Goal: Task Accomplishment & Management: Manage account settings

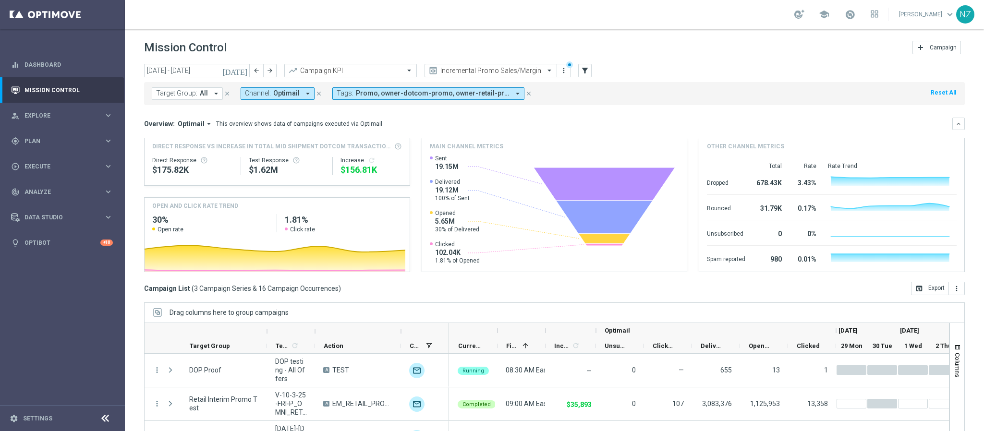
scroll to position [49, 0]
click at [43, 143] on span "Plan" at bounding box center [63, 141] width 79 height 6
click at [50, 172] on link "Actions" at bounding box center [62, 175] width 75 height 8
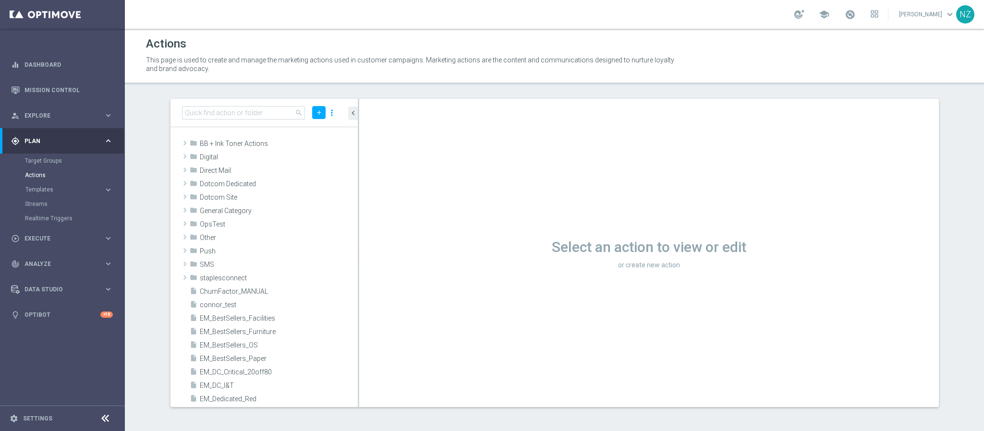
click at [226, 103] on div "search add more_vert" at bounding box center [264, 113] width 187 height 28
click at [226, 111] on input at bounding box center [243, 112] width 123 height 13
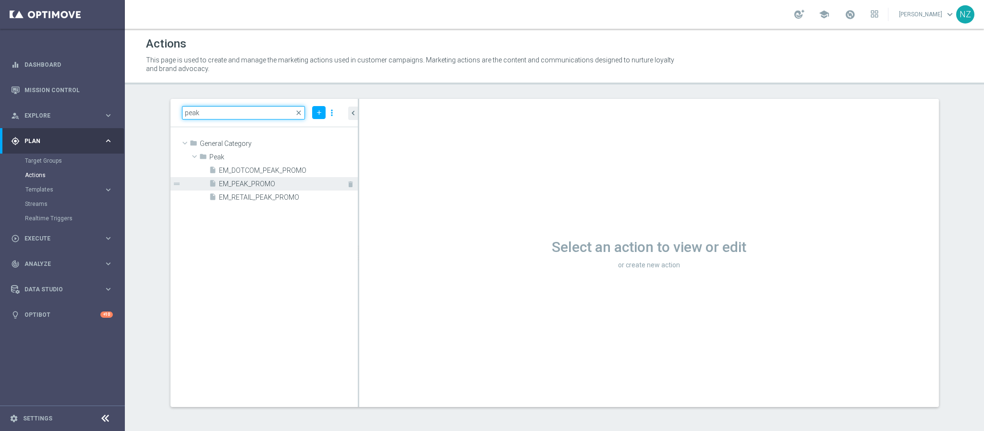
type input "peak"
click at [267, 183] on span "EM_PEAK_PROMO" at bounding box center [277, 184] width 117 height 8
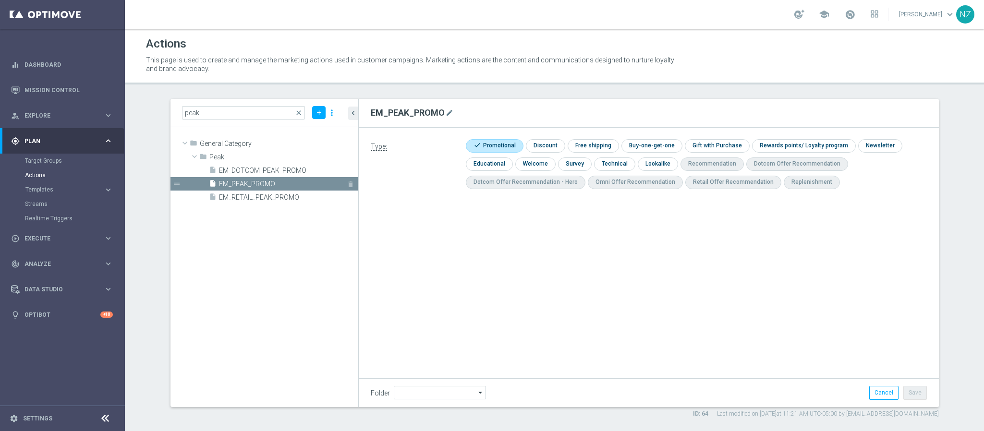
type input "Peak"
drag, startPoint x: 370, startPoint y: 111, endPoint x: 444, endPoint y: 107, distance: 74.1
click at [444, 107] on div "EM_PEAK_PROMO mode_edit" at bounding box center [413, 113] width 84 height 16
copy form "EM_PEAK_PROMO mode_edit"
click at [58, 88] on link "Mission Control" at bounding box center [68, 89] width 88 height 25
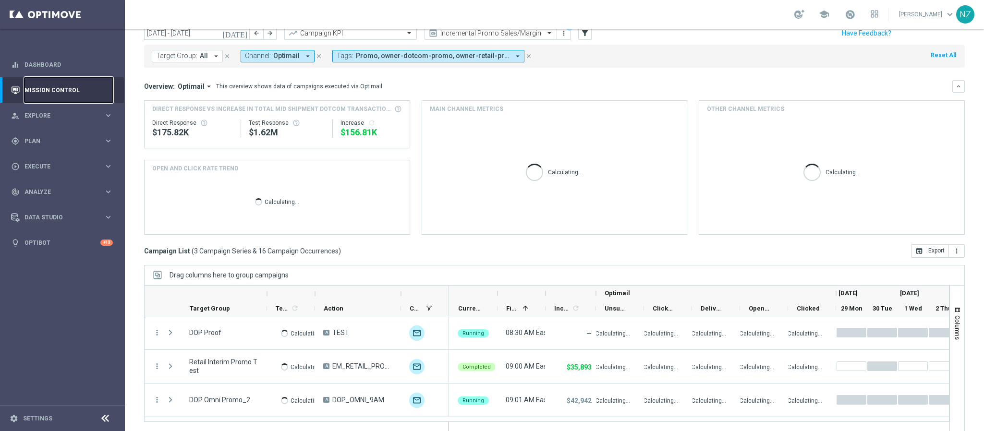
scroll to position [49, 0]
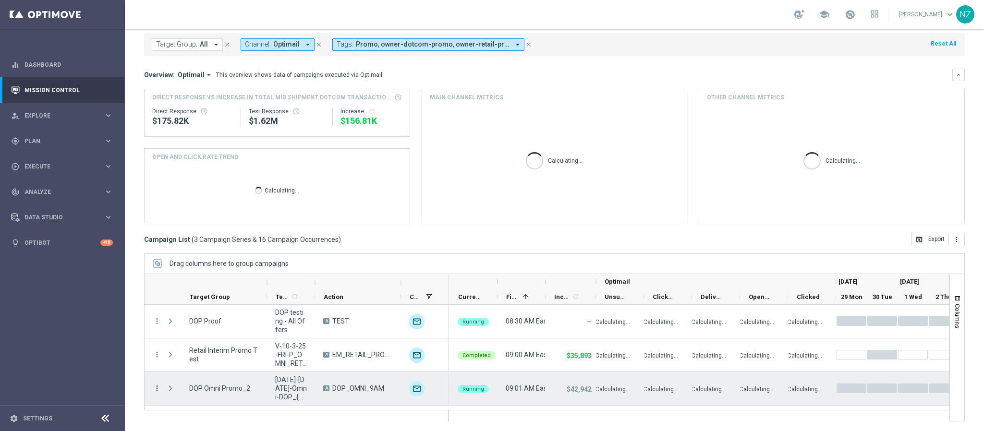
click at [156, 389] on icon "more_vert" at bounding box center [157, 388] width 9 height 9
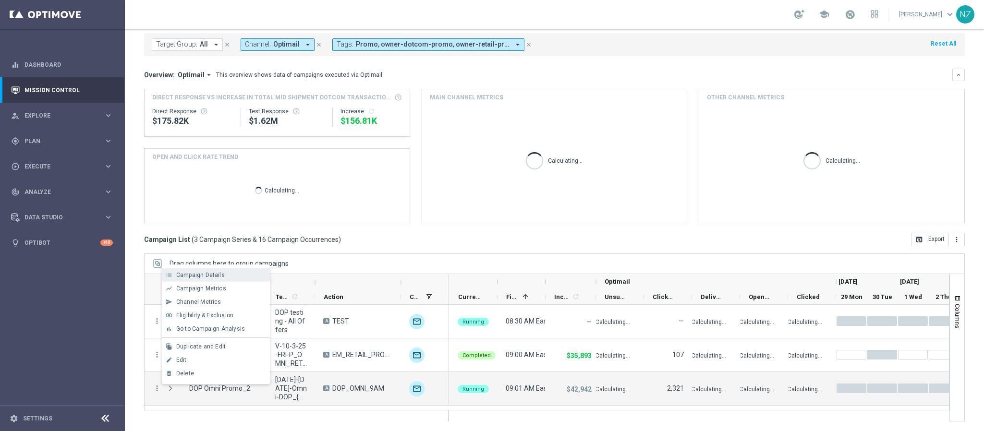
click at [232, 274] on div "Campaign Details" at bounding box center [220, 275] width 89 height 7
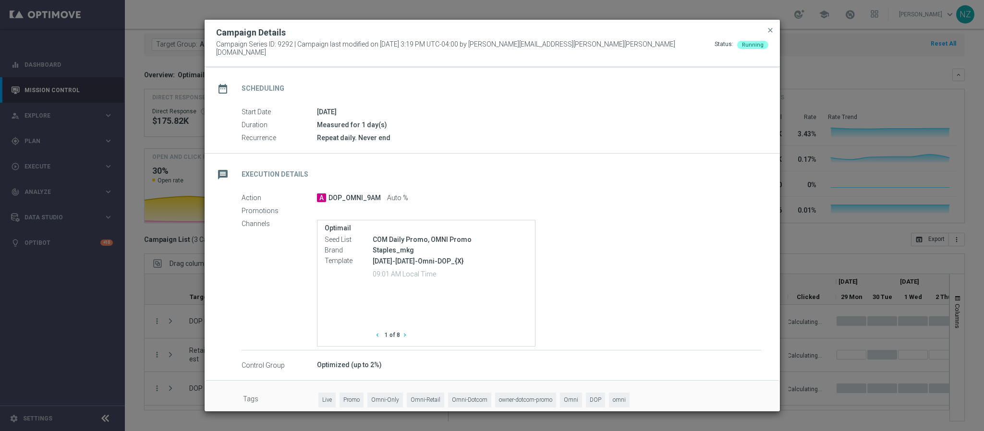
scroll to position [84, 0]
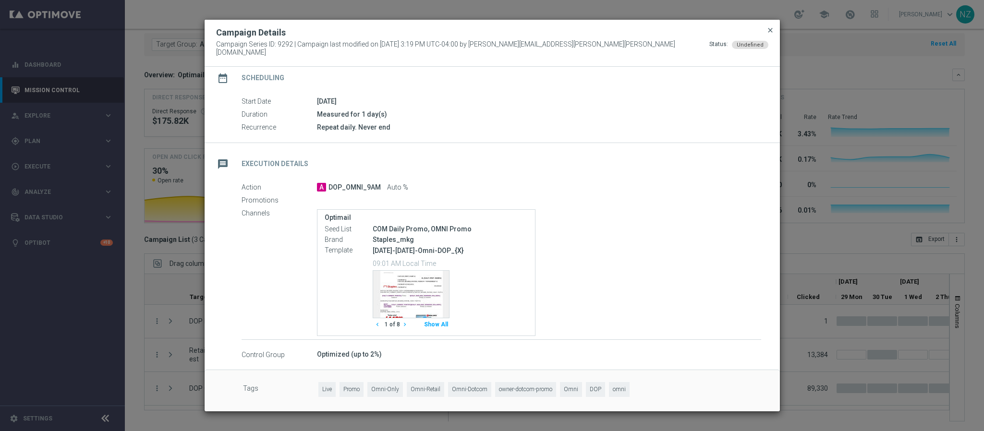
click at [769, 34] on span "close" at bounding box center [771, 30] width 8 height 8
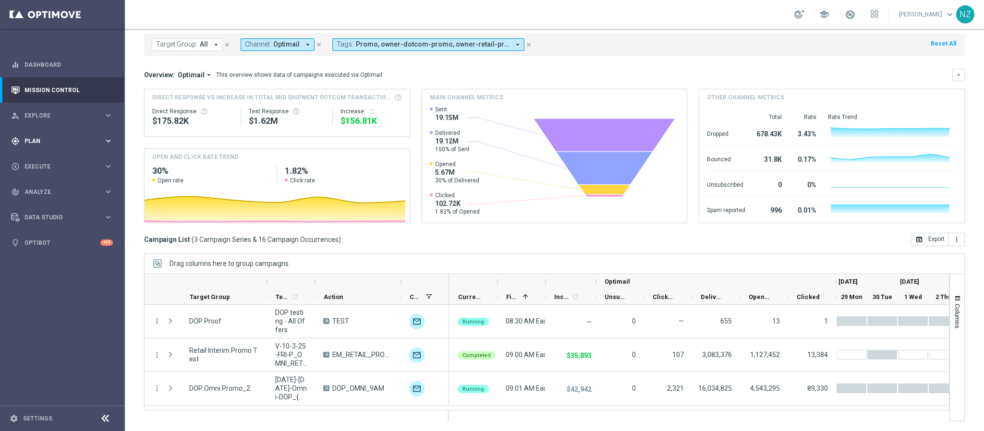
click at [45, 139] on span "Plan" at bounding box center [63, 141] width 79 height 6
click at [40, 163] on link "Target Groups" at bounding box center [62, 161] width 75 height 8
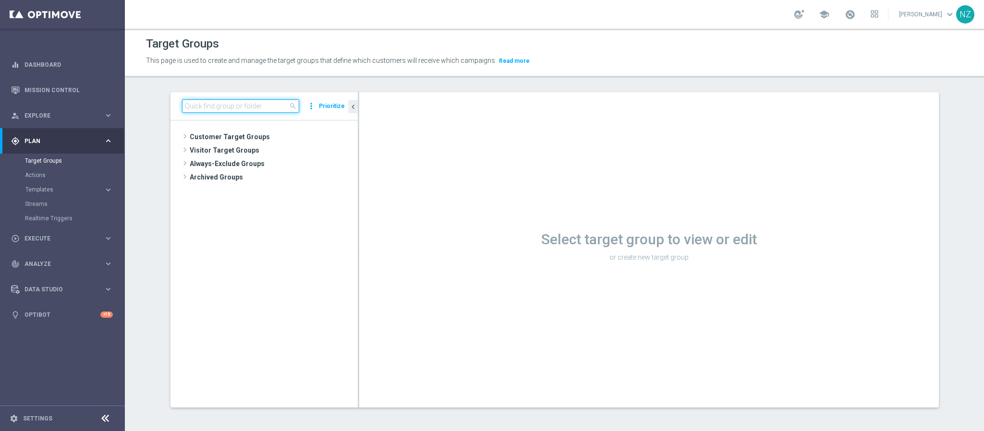
click at [199, 106] on input at bounding box center [240, 105] width 117 height 13
click at [180, 135] on span at bounding box center [185, 137] width 10 height 12
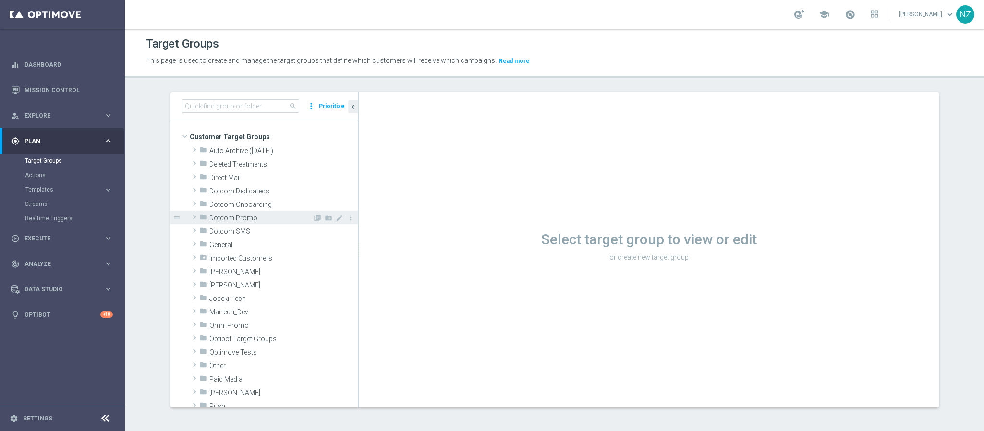
click at [190, 215] on span at bounding box center [195, 217] width 10 height 12
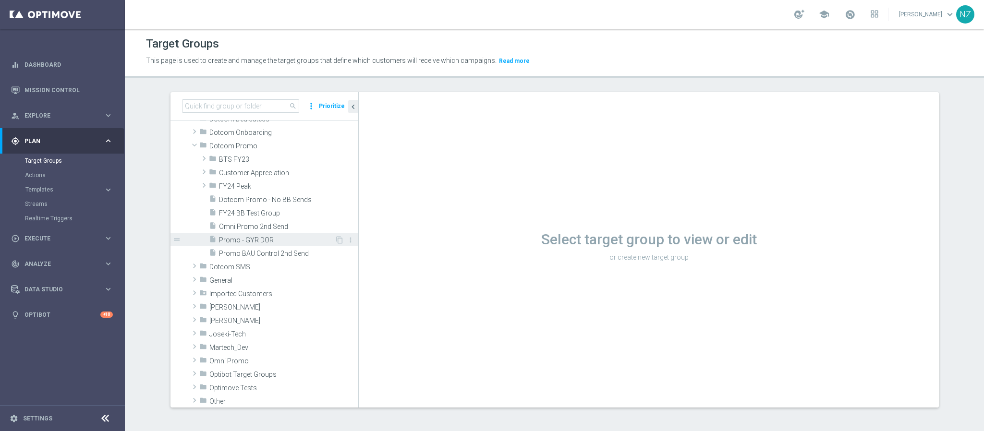
click at [248, 239] on span "Promo - GYR DOR" at bounding box center [277, 240] width 116 height 8
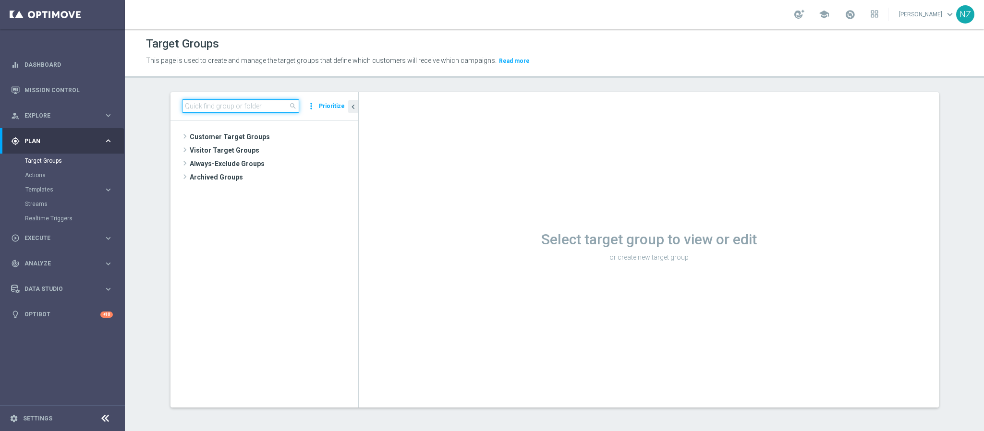
click at [209, 107] on input at bounding box center [240, 105] width 117 height 13
click at [196, 138] on span "Customer Target Groups" at bounding box center [262, 136] width 145 height 13
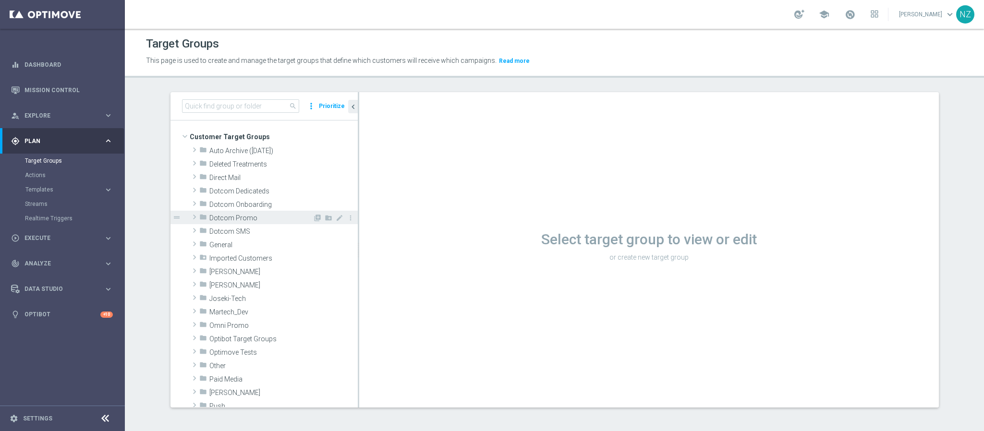
click at [190, 219] on span at bounding box center [195, 217] width 10 height 12
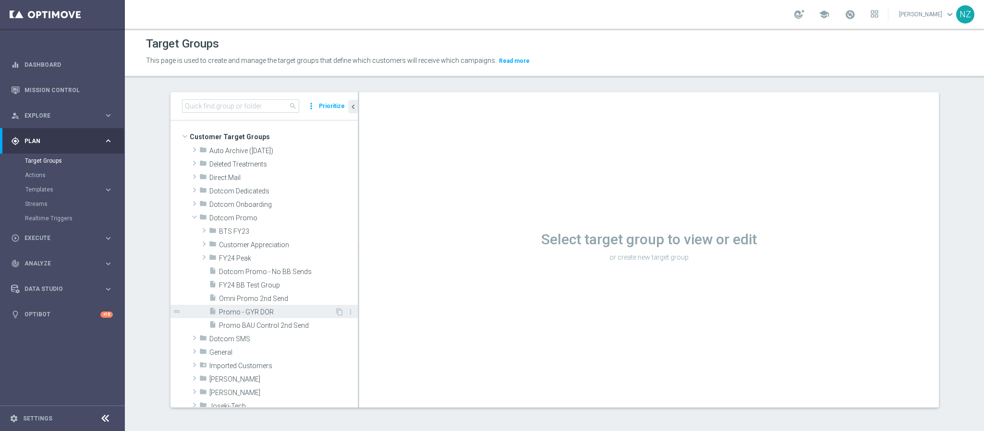
click at [228, 310] on span "Promo - GYR DOR" at bounding box center [277, 312] width 116 height 8
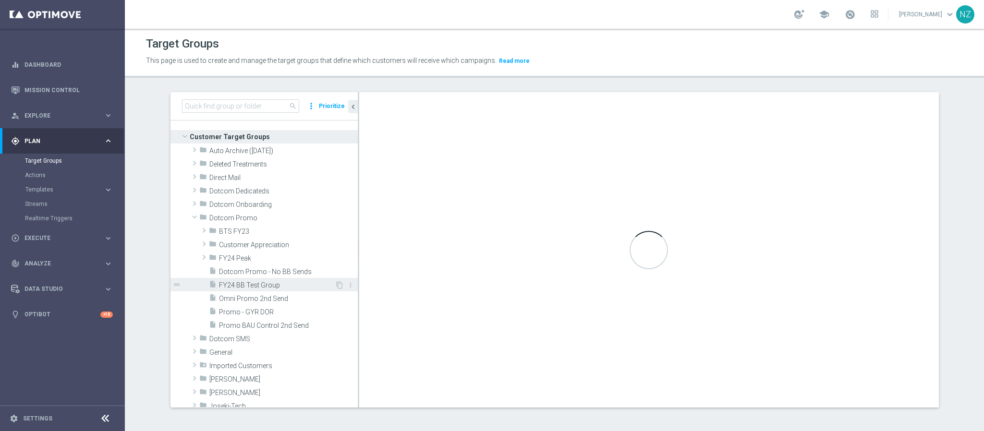
click at [244, 287] on span "FY24 BB Test Group" at bounding box center [277, 285] width 116 height 8
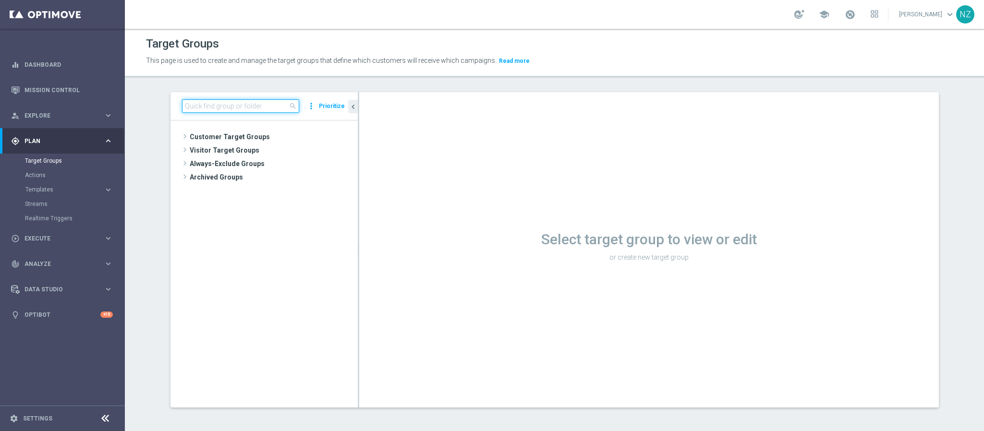
click at [225, 106] on input at bounding box center [240, 105] width 117 height 13
click at [199, 135] on span "Customer Target Groups" at bounding box center [262, 136] width 145 height 13
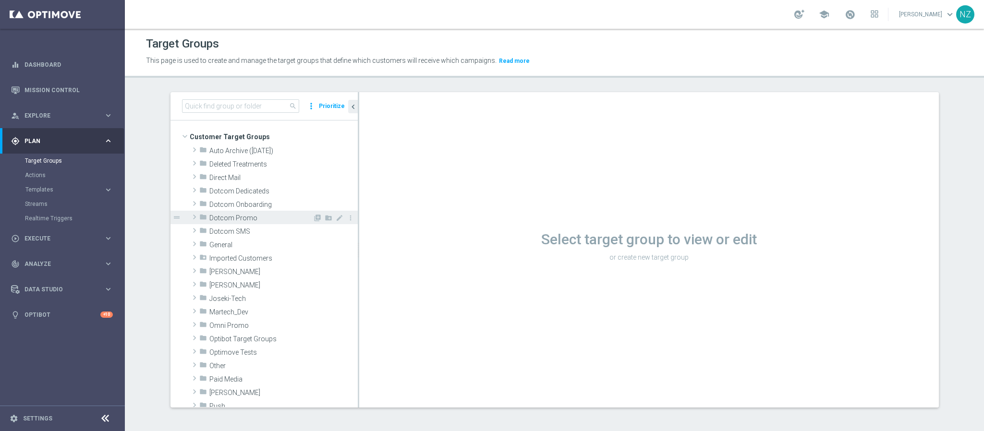
click at [242, 217] on span "Dotcom Promo" at bounding box center [260, 218] width 103 height 8
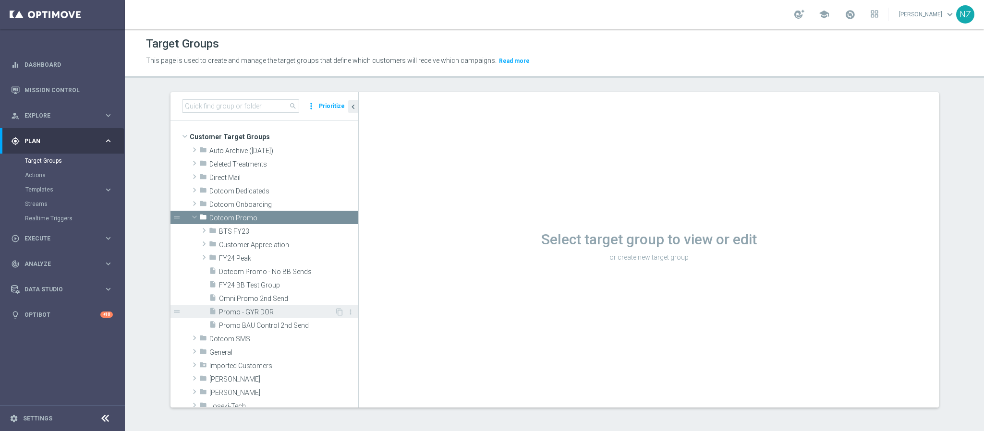
click at [255, 313] on span "Promo - GYR DOR" at bounding box center [277, 312] width 116 height 8
click at [141, 141] on section "search more_vert Prioritize Customer Target Groups library_add create_new_folder" at bounding box center [554, 257] width 859 height 330
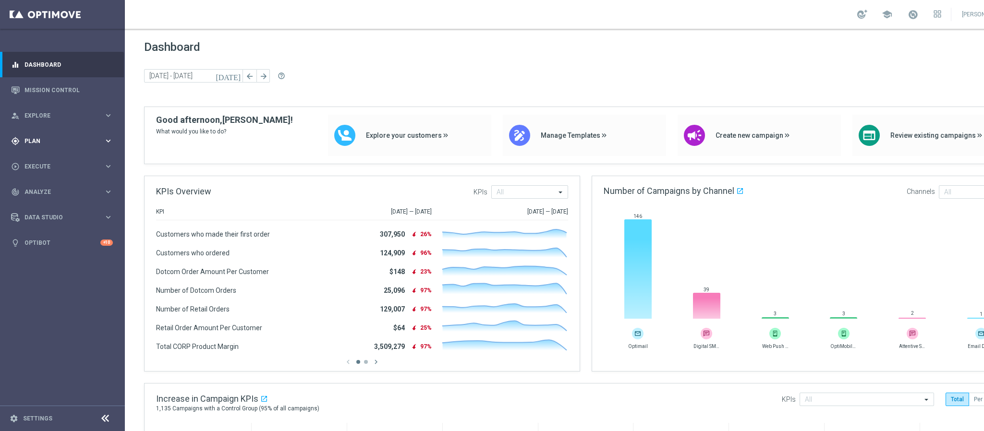
click at [42, 139] on span "Plan" at bounding box center [63, 141] width 79 height 6
click at [38, 158] on link "Target Groups" at bounding box center [62, 161] width 75 height 8
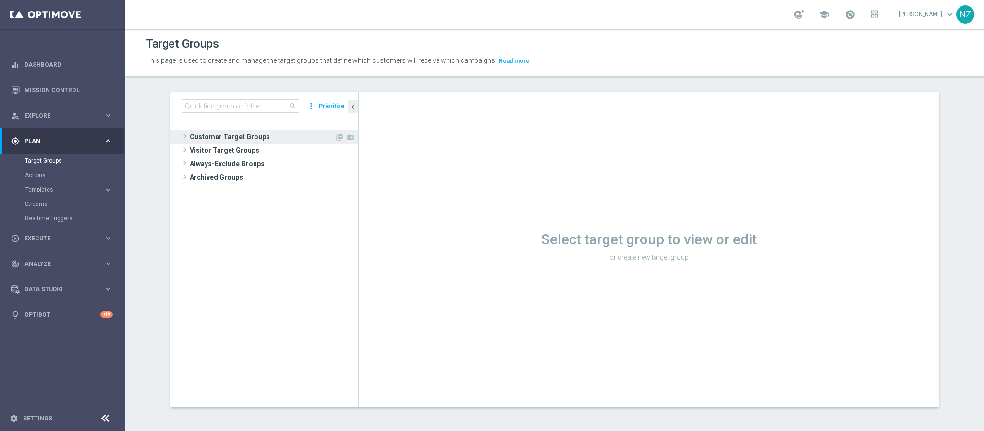
click at [207, 133] on span "Customer Target Groups" at bounding box center [262, 136] width 145 height 13
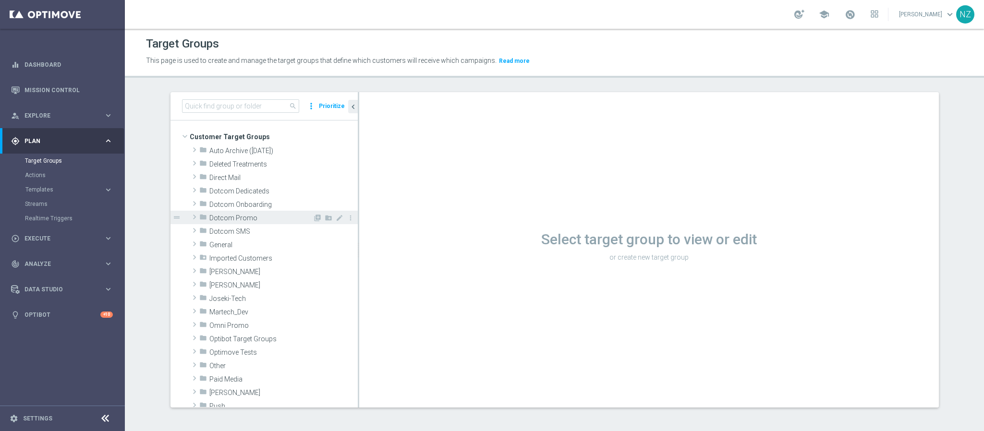
click at [238, 219] on span "Dotcom Promo" at bounding box center [260, 218] width 103 height 8
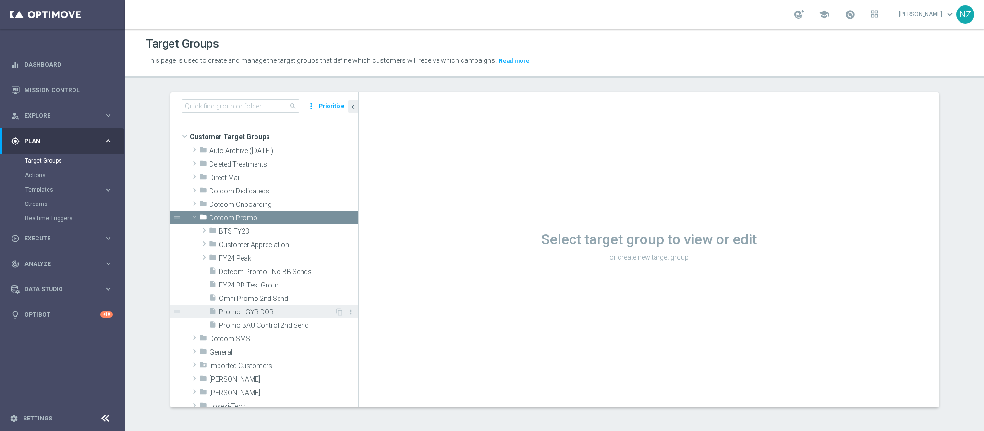
click at [257, 312] on span "Promo - GYR DOR" at bounding box center [277, 312] width 116 height 8
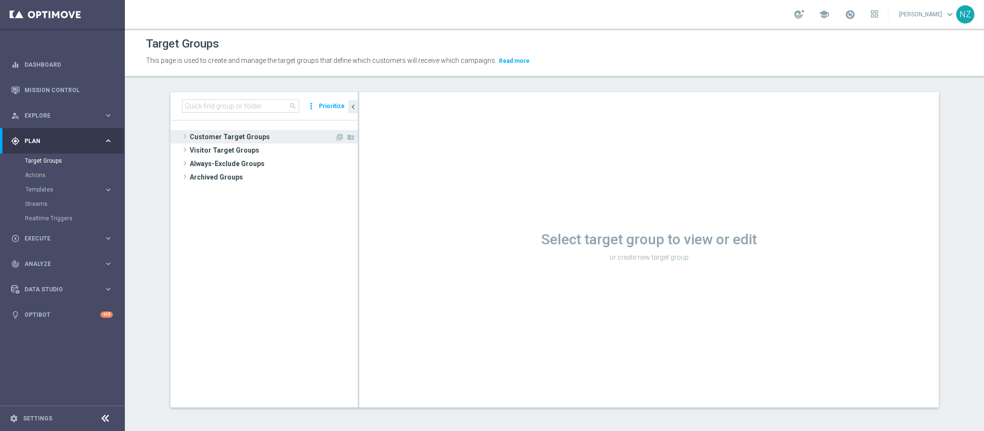
click at [202, 137] on span "Customer Target Groups" at bounding box center [262, 136] width 145 height 13
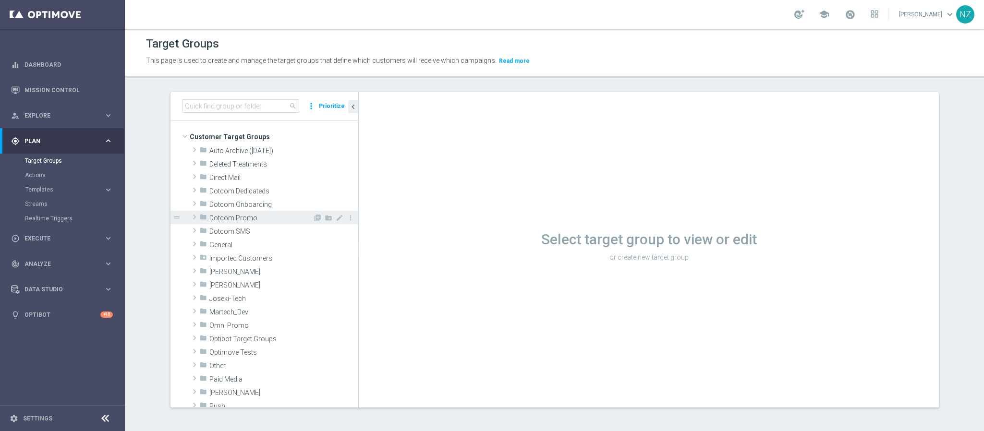
click at [234, 215] on span "Dotcom Promo" at bounding box center [260, 218] width 103 height 8
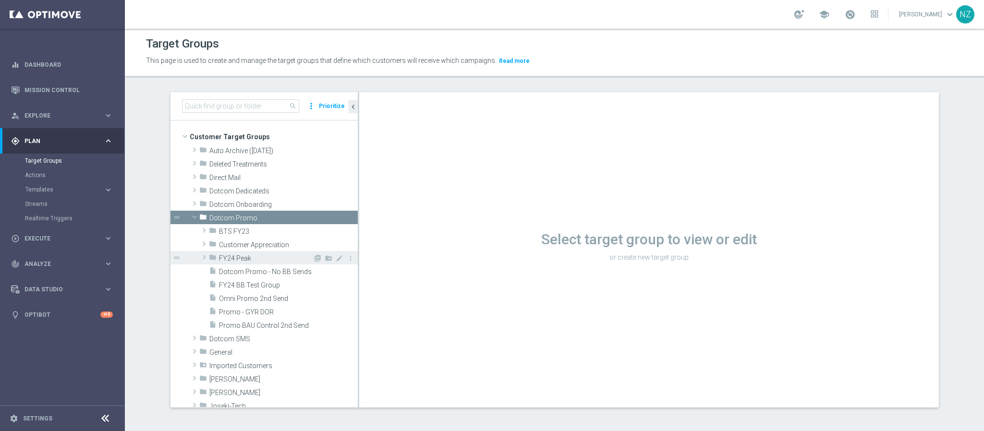
click at [231, 260] on span "FY24 Peak" at bounding box center [266, 259] width 94 height 8
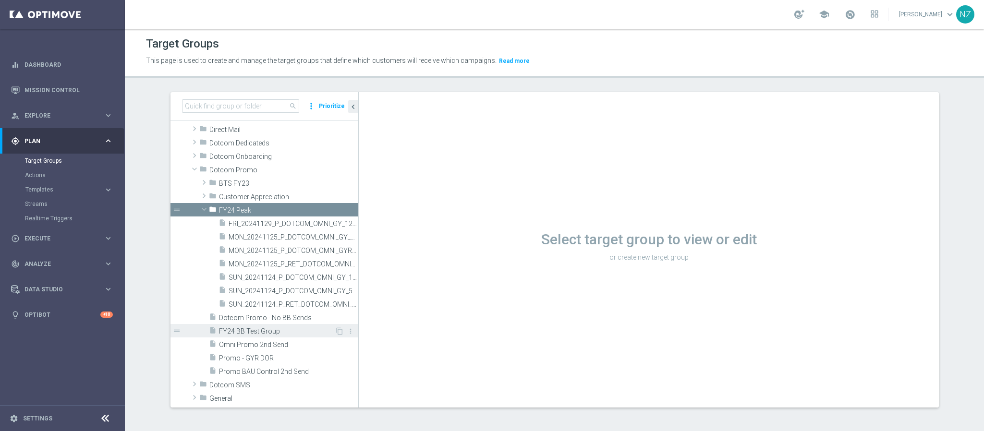
scroll to position [72, 0]
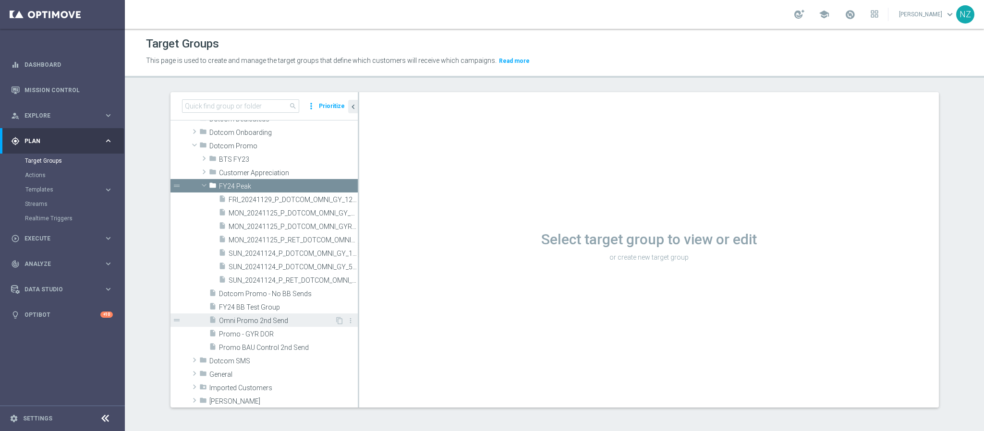
click at [240, 325] on span "Omni Promo 2nd Send" at bounding box center [277, 321] width 116 height 8
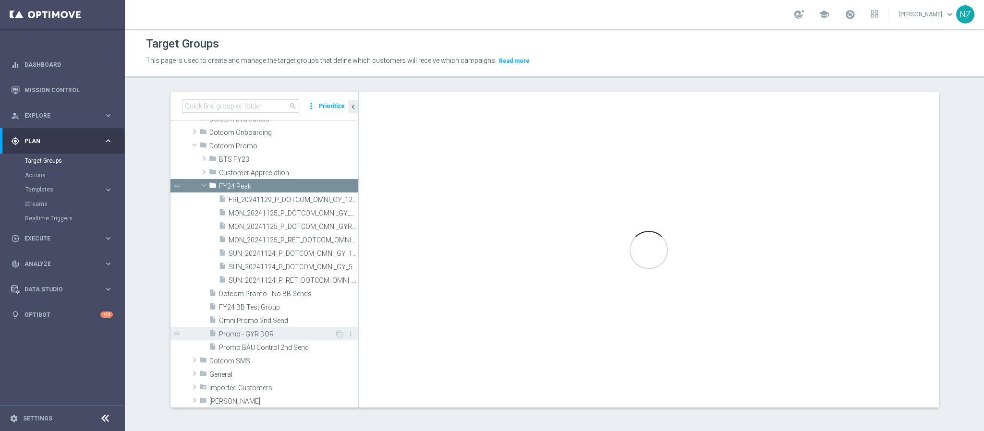
click at [236, 335] on span "Promo - GYR DOR" at bounding box center [277, 334] width 116 height 8
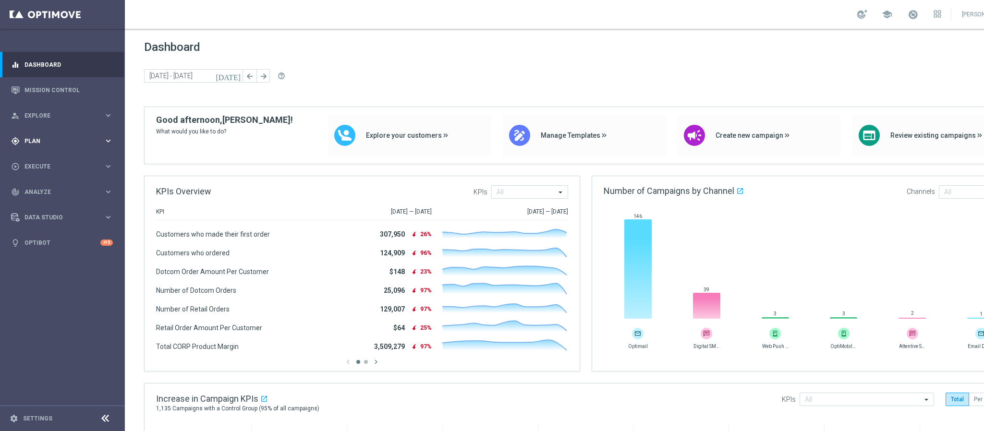
click at [48, 140] on span "Plan" at bounding box center [63, 141] width 79 height 6
click at [49, 157] on link "Target Groups" at bounding box center [62, 161] width 75 height 8
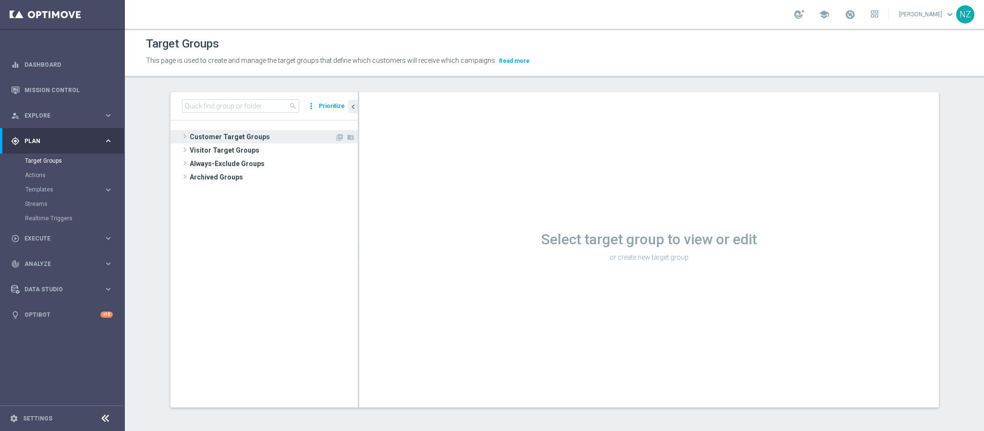
click at [180, 139] on span at bounding box center [185, 137] width 10 height 12
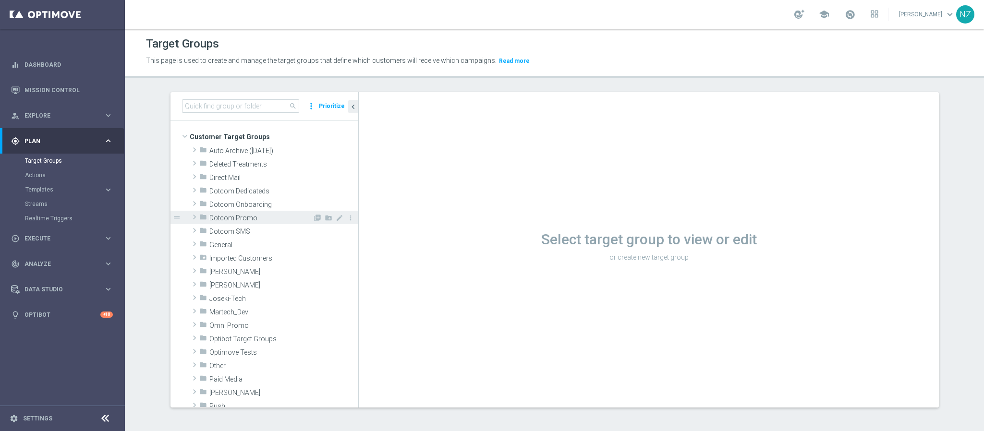
click at [190, 214] on span at bounding box center [195, 217] width 10 height 12
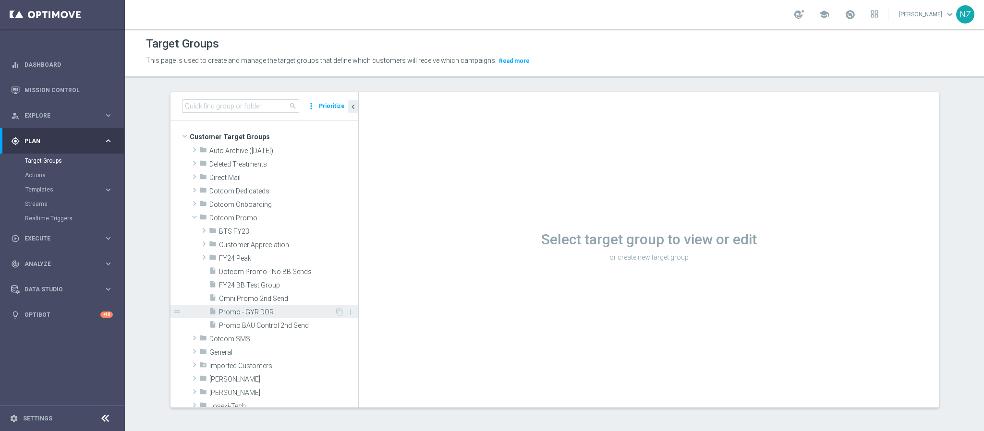
click at [254, 310] on span "Promo - GYR DOR" at bounding box center [277, 312] width 116 height 8
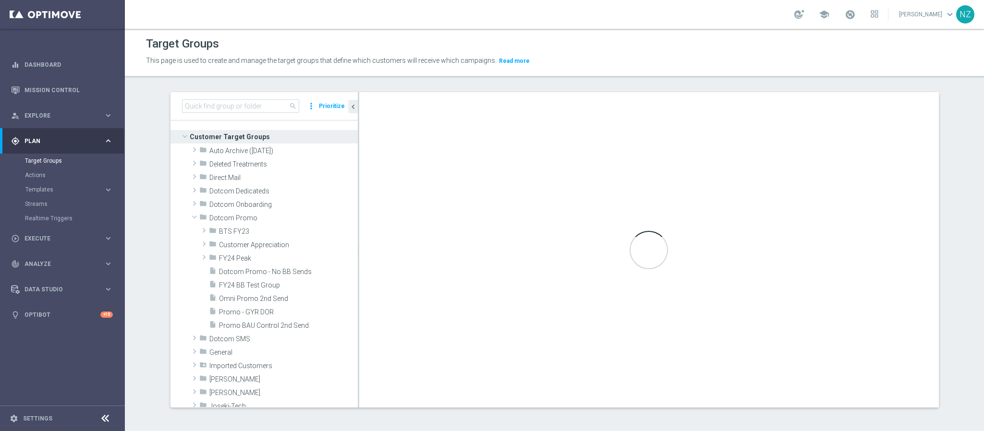
click at [573, 89] on div "Target Groups This page is used to create and manage the target groups that def…" at bounding box center [554, 230] width 859 height 402
click at [73, 93] on link "Mission Control" at bounding box center [68, 89] width 88 height 25
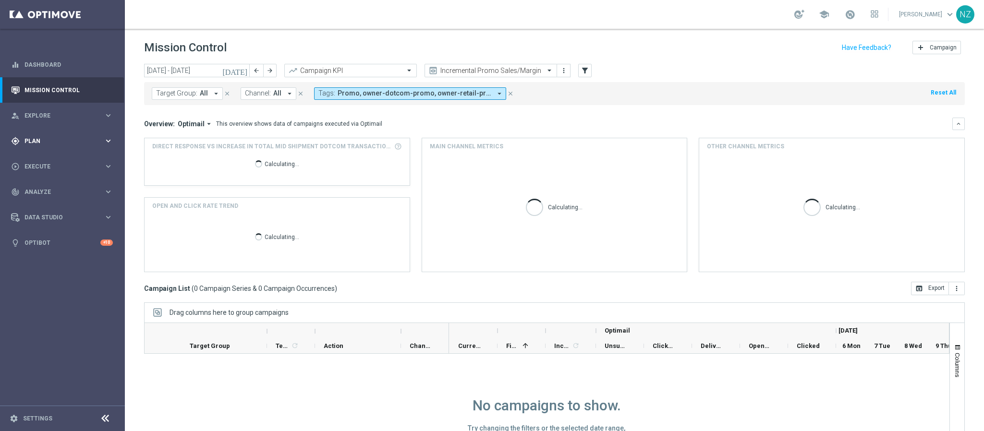
click at [52, 138] on span "Plan" at bounding box center [63, 141] width 79 height 6
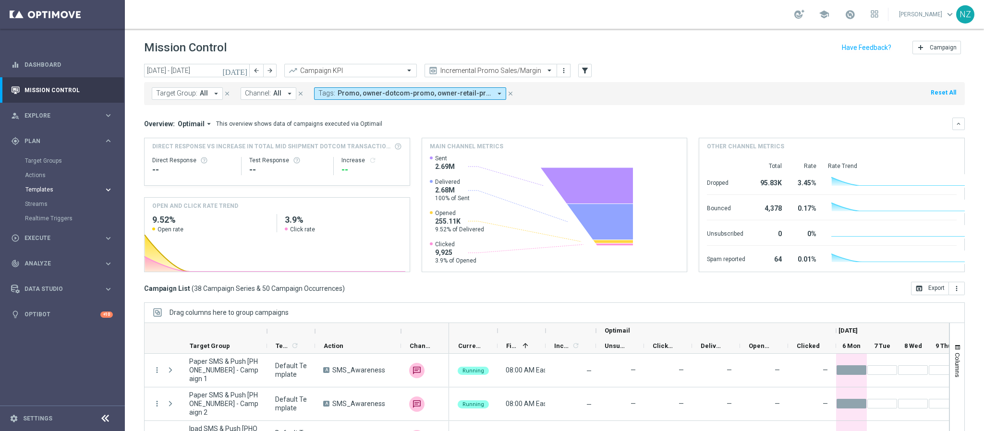
click at [49, 190] on span "Templates" at bounding box center [59, 190] width 69 height 6
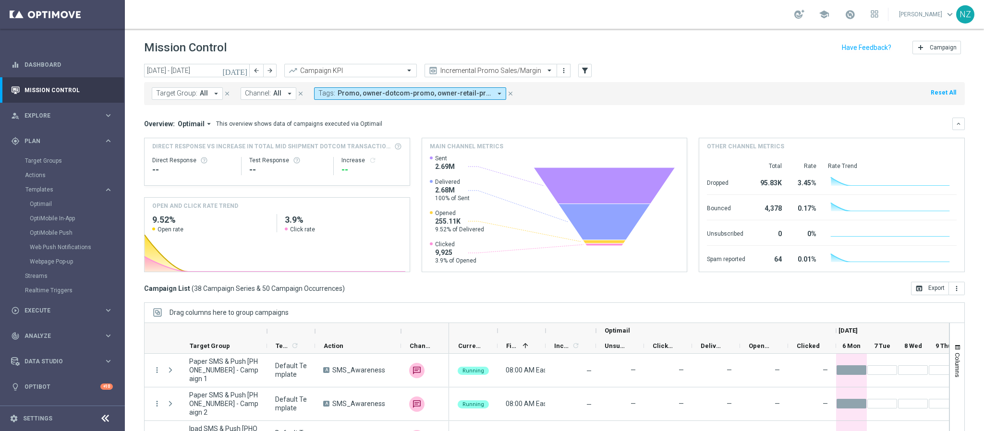
click at [49, 196] on div "Templates keyboard_arrow_right Optimail OptiMobile In-App OptiMobile Push Web P…" at bounding box center [74, 227] width 99 height 83
click at [39, 205] on link "Optimail" at bounding box center [65, 204] width 70 height 8
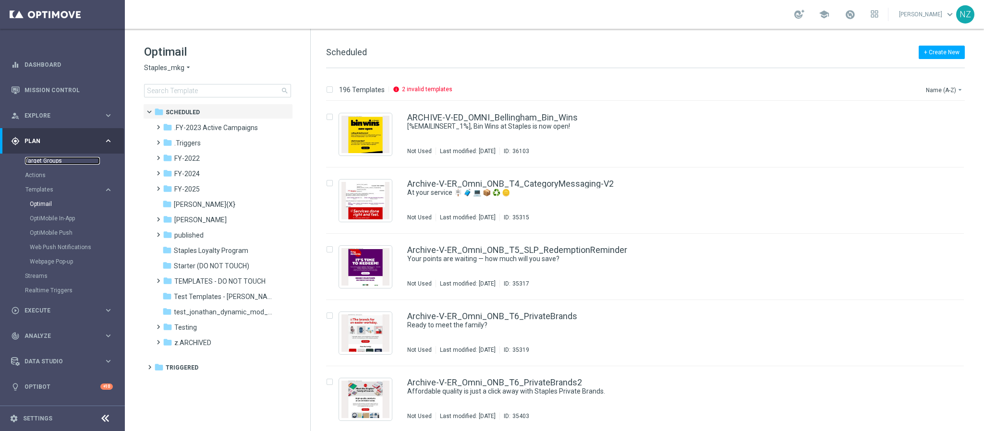
click at [30, 159] on link "Target Groups" at bounding box center [62, 161] width 75 height 8
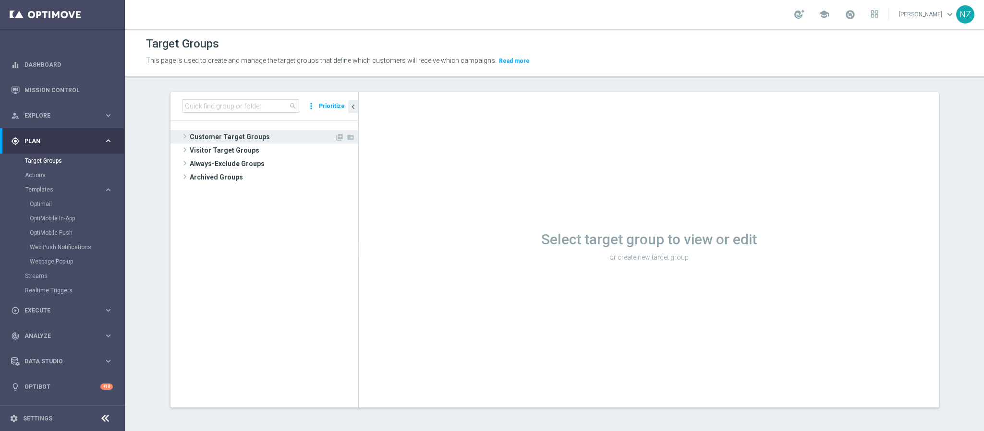
click at [236, 135] on span "Customer Target Groups" at bounding box center [262, 136] width 145 height 13
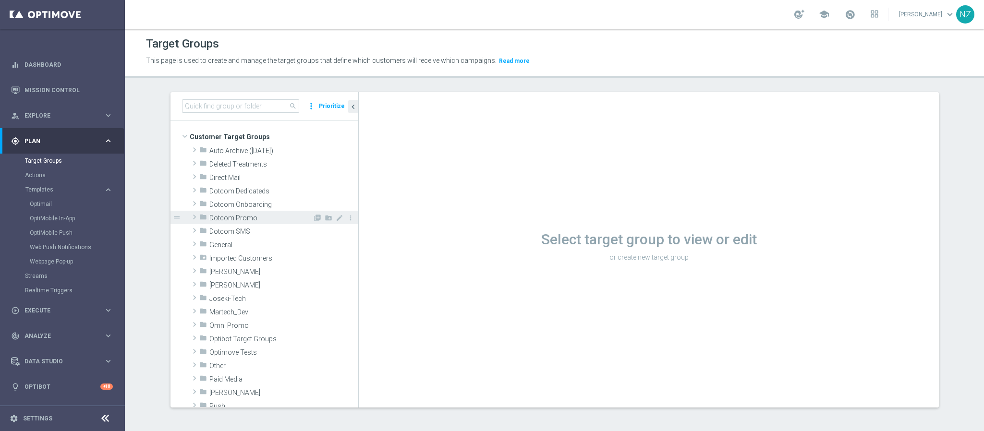
click at [237, 219] on span "Dotcom Promo" at bounding box center [260, 218] width 103 height 8
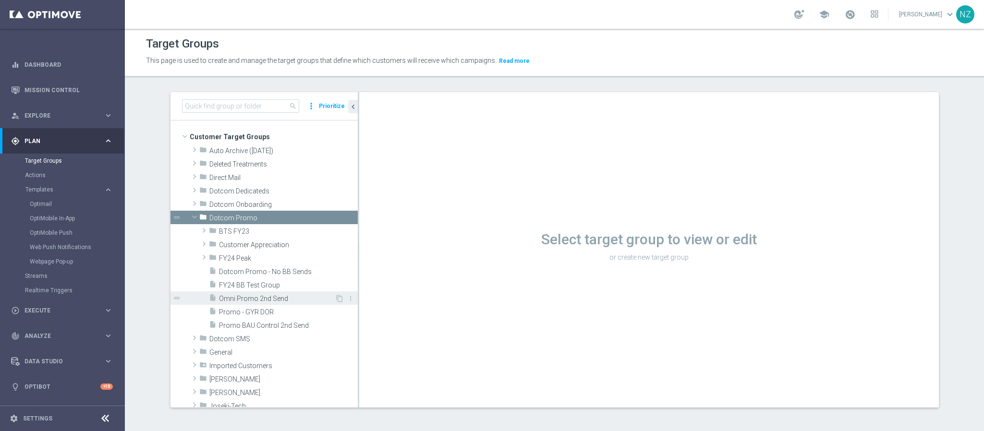
click at [248, 293] on div "insert_drive_file Omni Promo 2nd Send" at bounding box center [272, 298] width 126 height 13
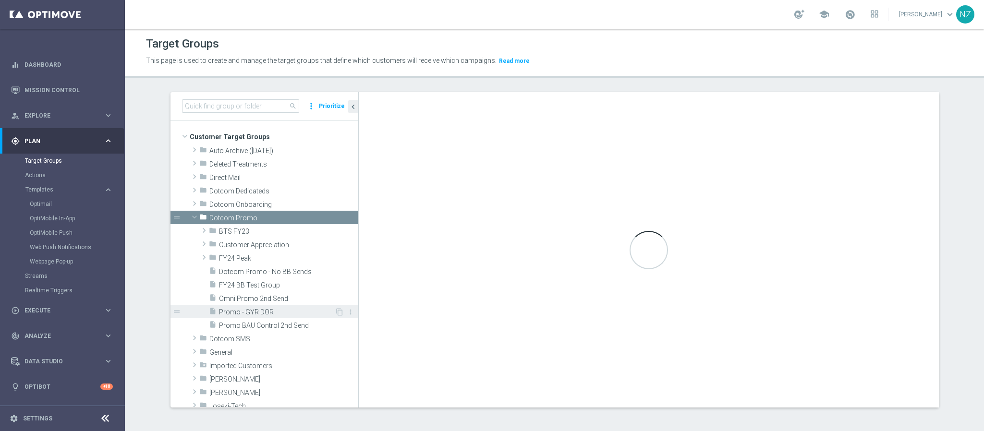
click at [246, 310] on span "Promo - GYR DOR" at bounding box center [277, 312] width 116 height 8
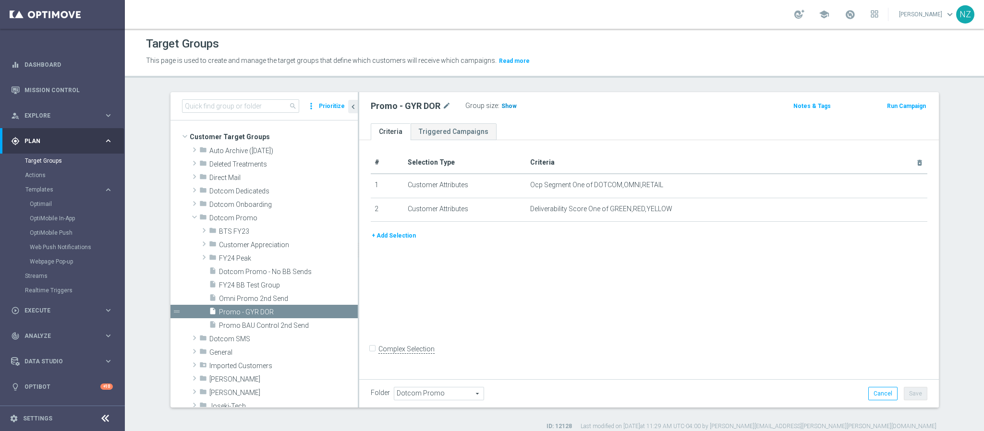
click at [505, 104] on span "Show" at bounding box center [508, 106] width 15 height 7
click at [336, 315] on icon "content_copy" at bounding box center [340, 312] width 8 height 8
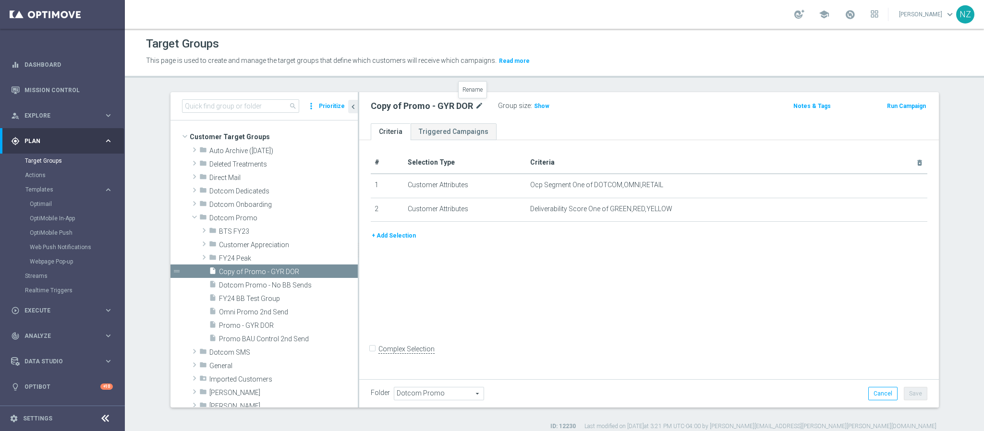
click at [475, 103] on icon "mode_edit" at bounding box center [479, 106] width 9 height 12
click at [395, 105] on input "Copy of Promo - GYR DOR" at bounding box center [436, 106] width 130 height 13
drag, startPoint x: 392, startPoint y: 105, endPoint x: 324, endPoint y: 98, distance: 68.1
click at [324, 98] on as-split "search more_vert Prioritize Customer Target Groups library_add create_new_folder" at bounding box center [555, 250] width 768 height 316
click at [405, 106] on input "Promo - GYR DOR" at bounding box center [436, 106] width 130 height 13
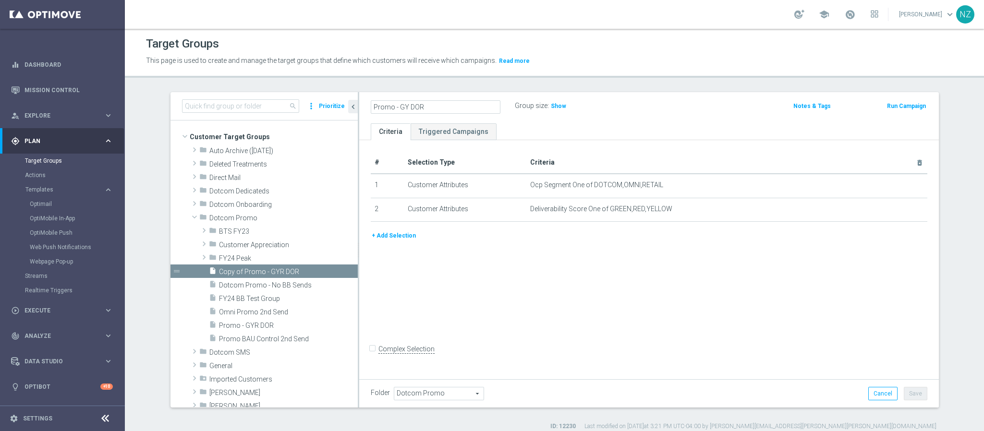
type input "Promo - GY DOR"
click at [532, 130] on ul "Criteria Triggered Campaigns" at bounding box center [649, 131] width 580 height 17
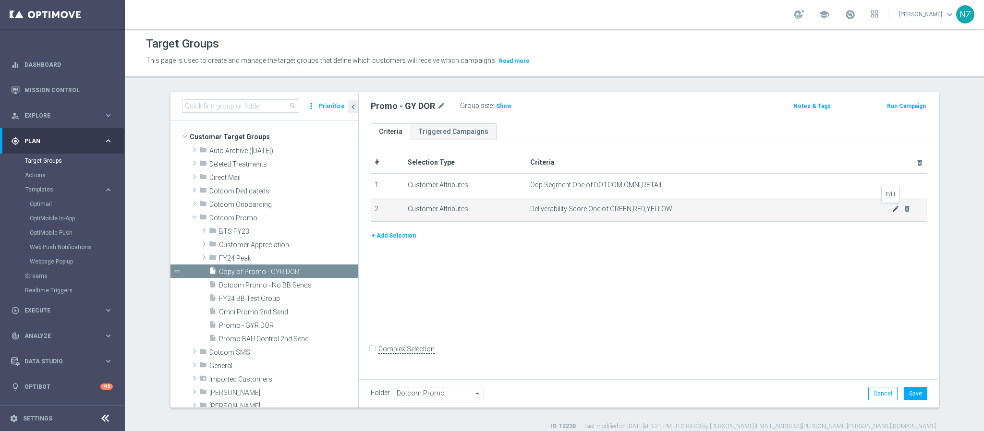
click at [892, 208] on icon "mode_edit" at bounding box center [896, 209] width 8 height 8
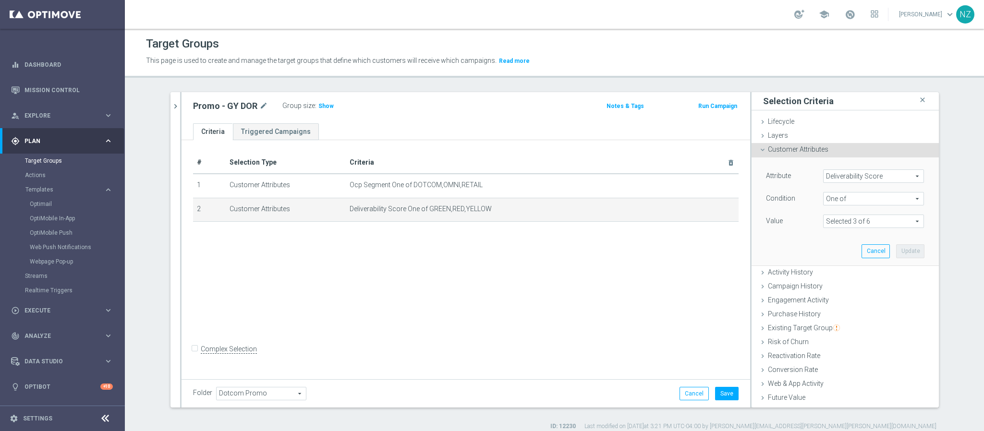
click at [843, 219] on span at bounding box center [874, 221] width 100 height 12
click at [841, 293] on label "RED" at bounding box center [880, 298] width 87 height 12
click at [837, 295] on input "RED" at bounding box center [833, 298] width 6 height 6
checkbox input "false"
type input "Selected 2 of 6"
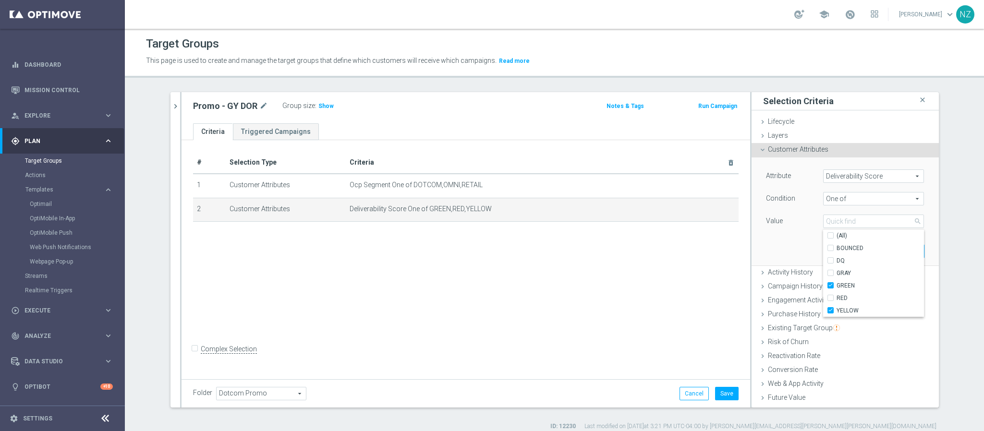
click at [773, 235] on div "Attribute Deliverability Score Deliverability Score arrow_drop_down search Cond…" at bounding box center [845, 212] width 173 height 108
click at [896, 249] on button "Update" at bounding box center [910, 250] width 28 height 13
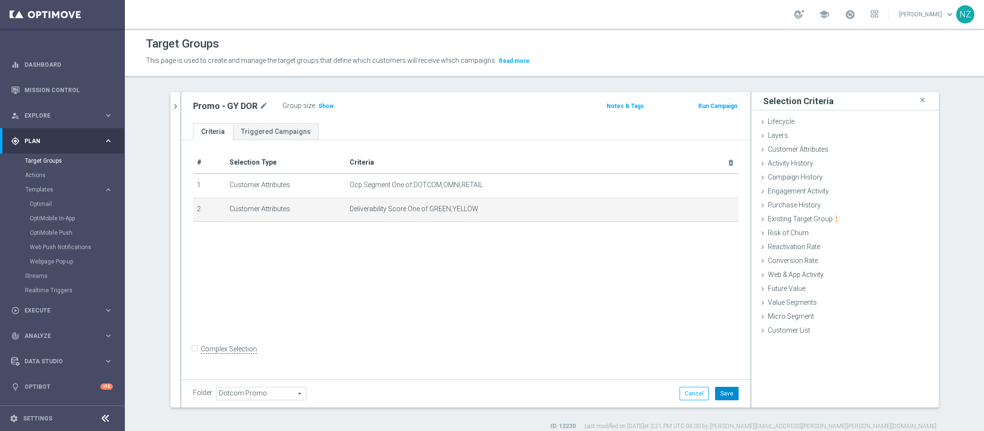
click at [730, 392] on button "Save" at bounding box center [727, 393] width 24 height 13
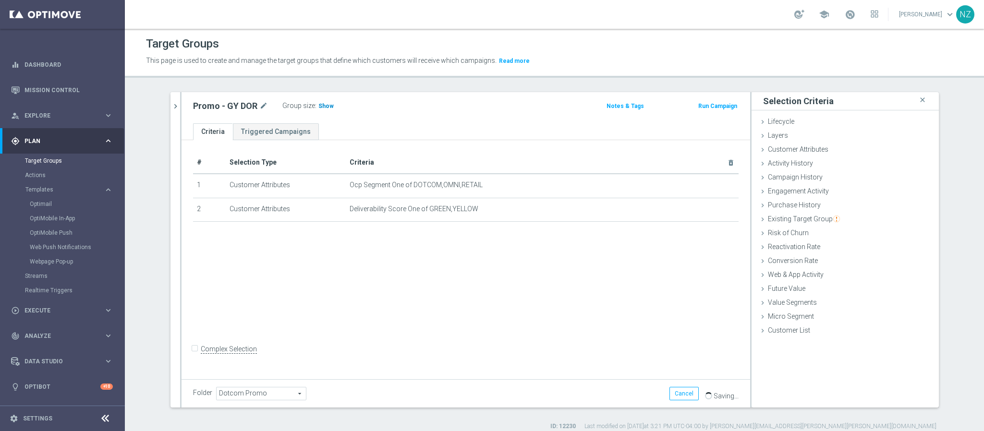
click at [323, 110] on span "Show" at bounding box center [325, 106] width 15 height 7
click at [64, 90] on link "Mission Control" at bounding box center [68, 89] width 88 height 25
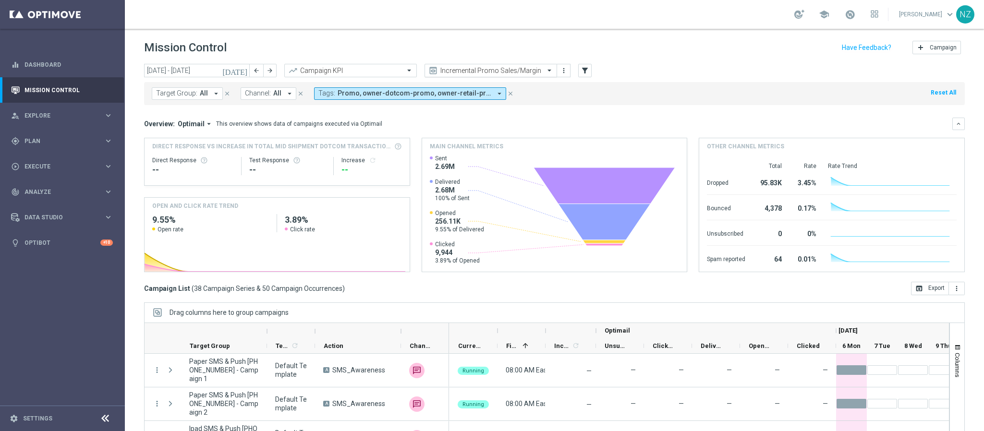
click at [516, 69] on input "text" at bounding box center [481, 71] width 103 height 8
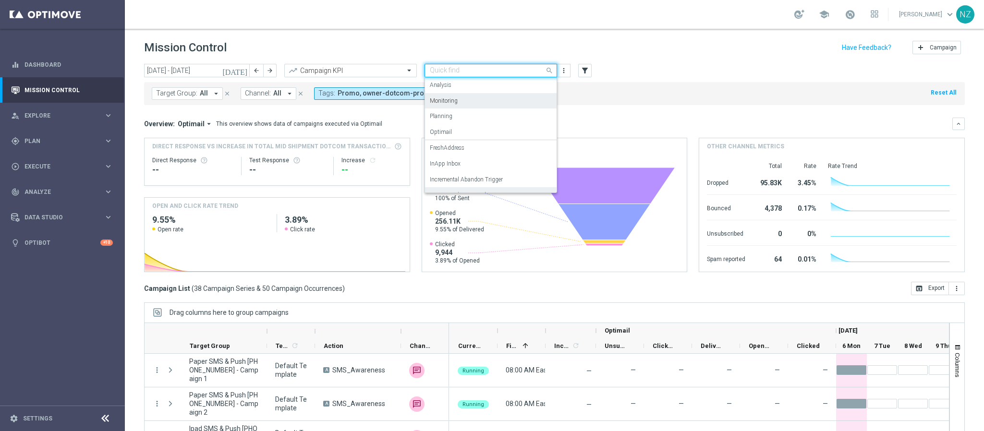
click at [498, 101] on div "Monitoring" at bounding box center [491, 101] width 122 height 16
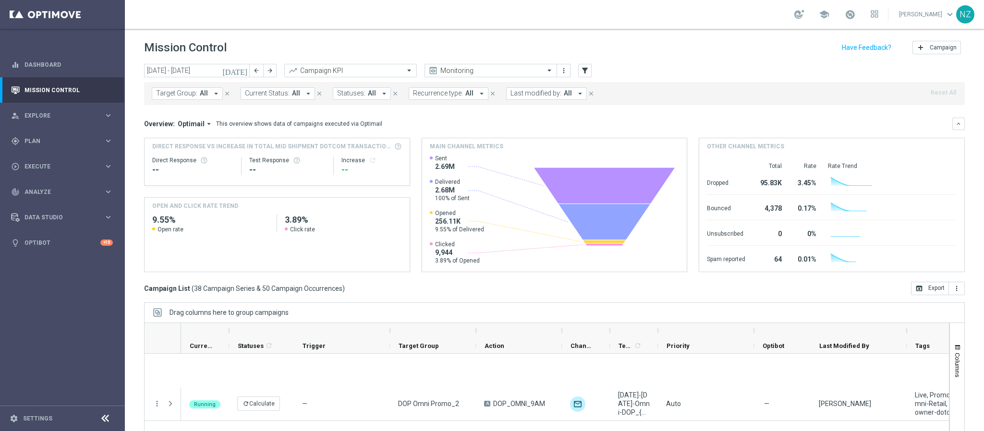
click at [247, 70] on icon "[DATE]" at bounding box center [235, 70] width 26 height 9
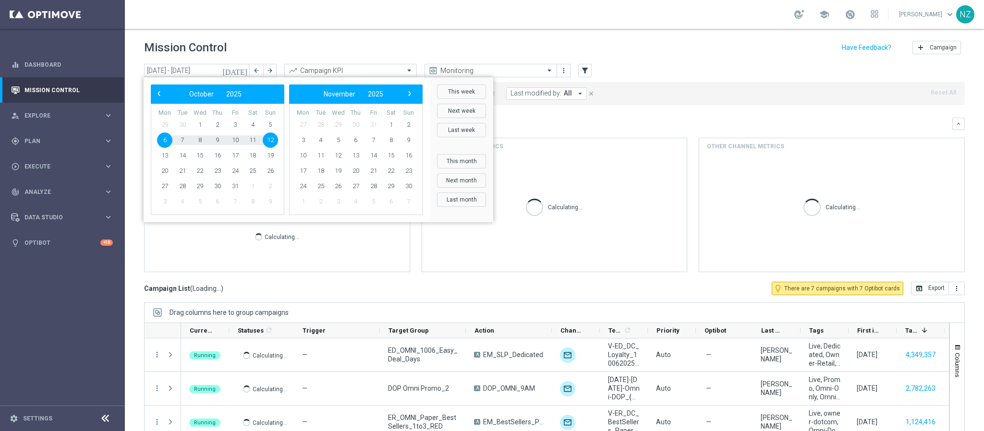
click at [163, 140] on span "6" at bounding box center [164, 140] width 15 height 15
type input "[DATE] - [DATE]"
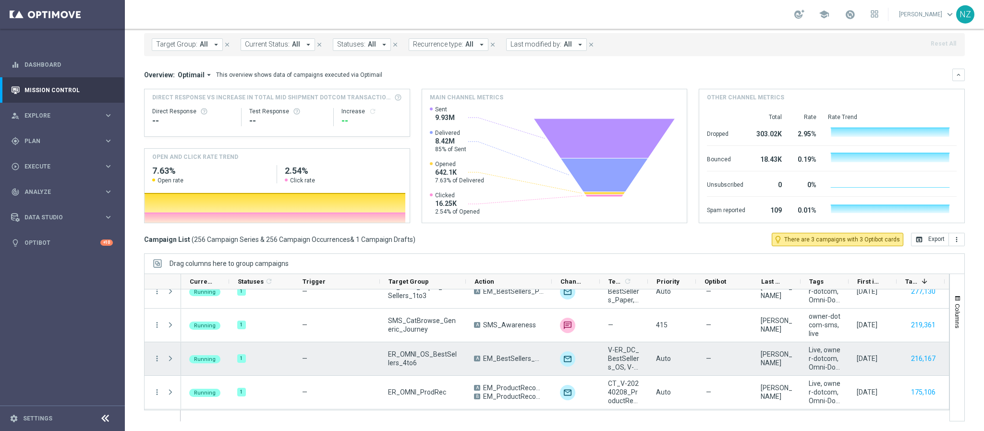
scroll to position [144, 0]
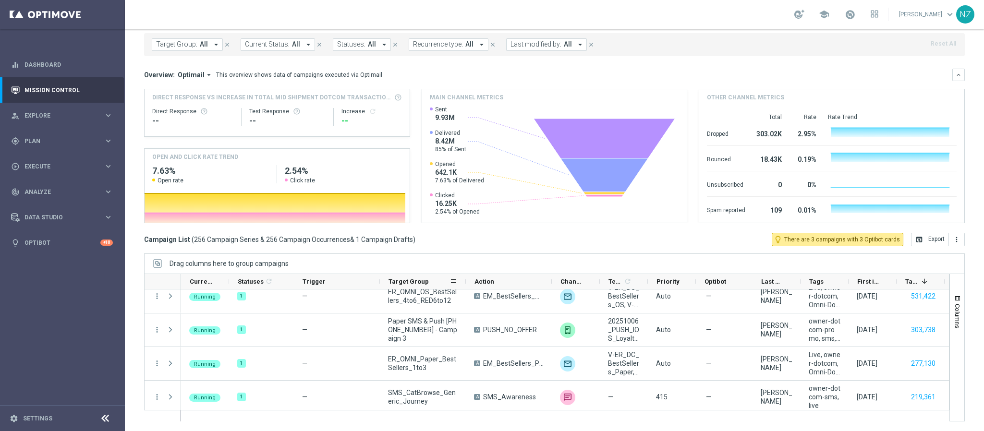
click at [415, 284] on span "Target Group" at bounding box center [409, 281] width 40 height 7
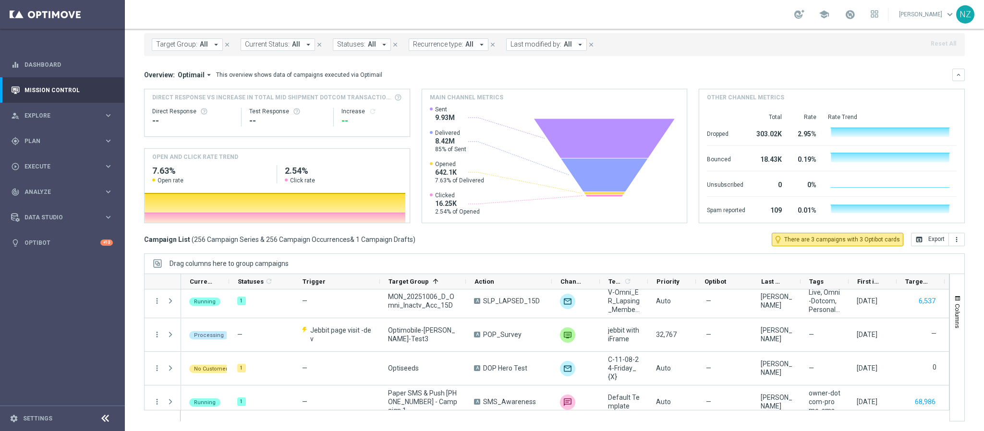
scroll to position [6196, 0]
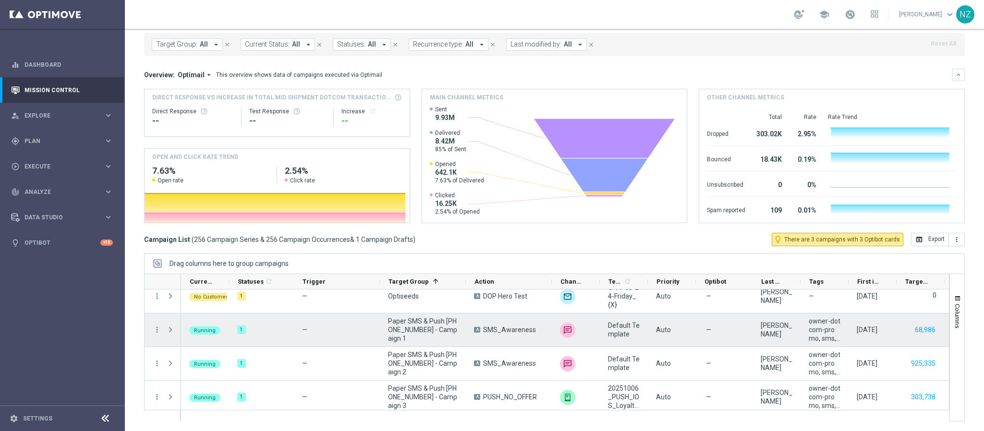
click at [171, 329] on span at bounding box center [170, 330] width 9 height 8
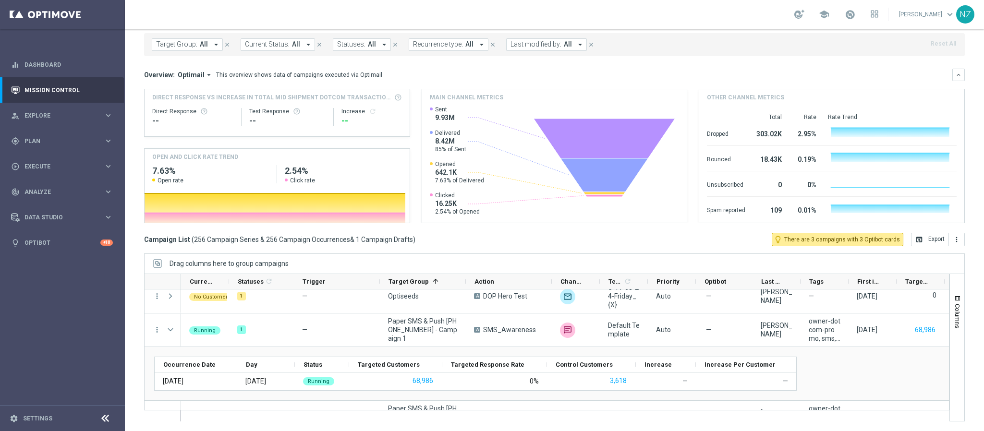
scroll to position [6268, 0]
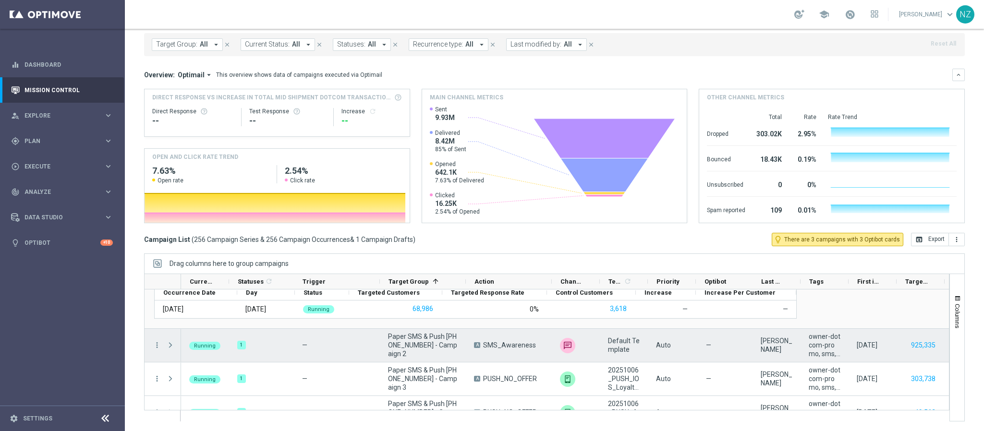
click at [173, 346] on span at bounding box center [170, 345] width 9 height 8
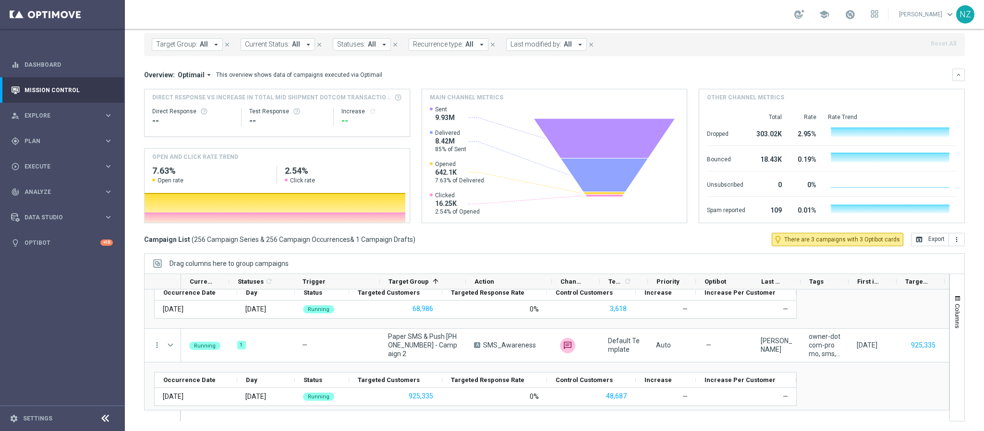
scroll to position [6340, 0]
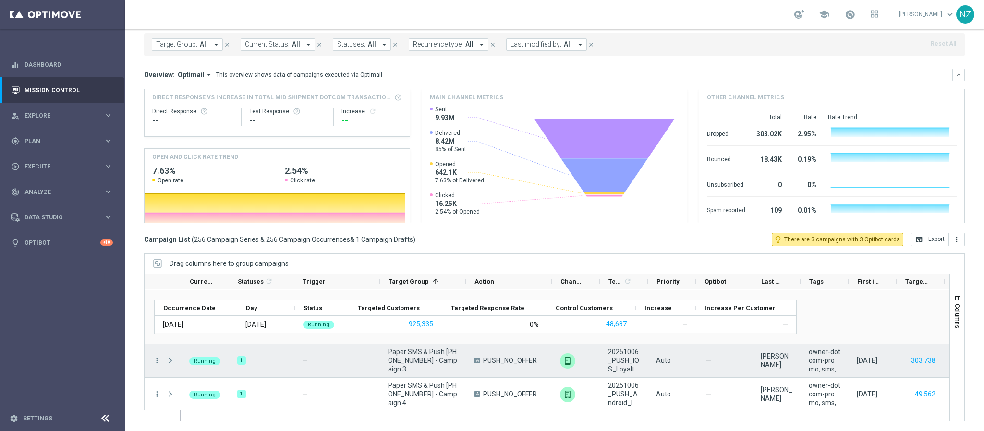
click at [172, 359] on span at bounding box center [170, 361] width 9 height 8
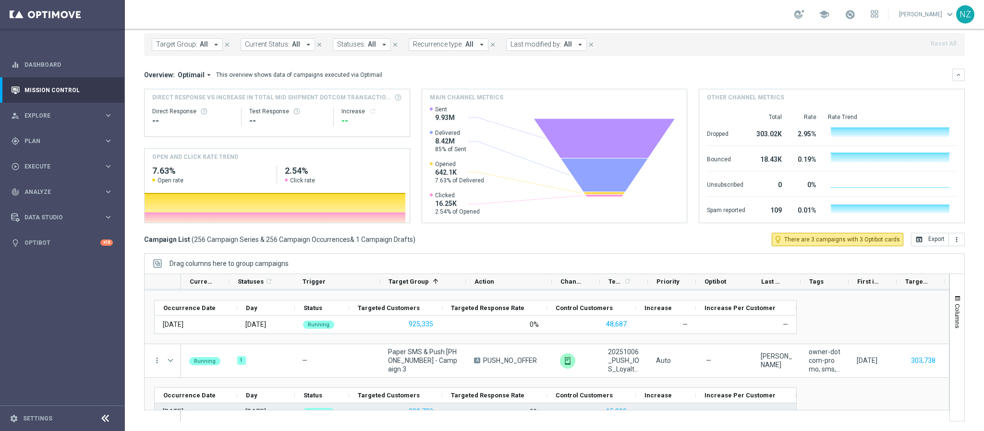
scroll to position [6412, 0]
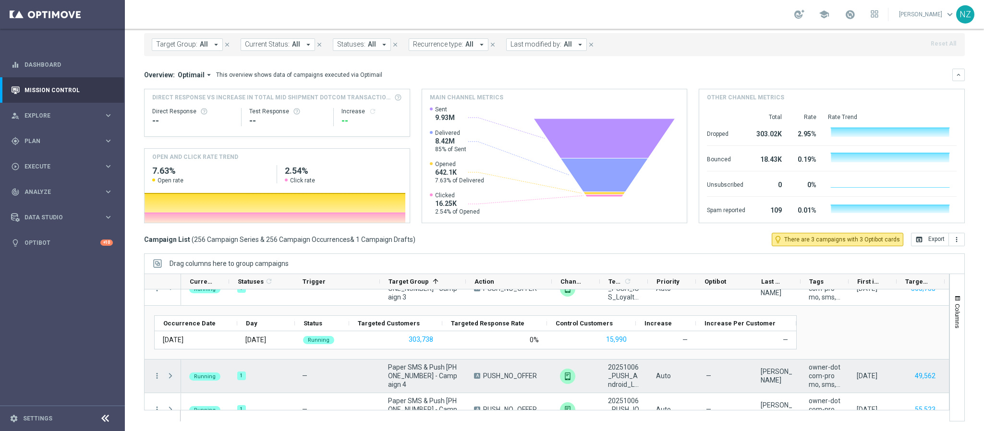
click at [169, 375] on span at bounding box center [170, 376] width 9 height 8
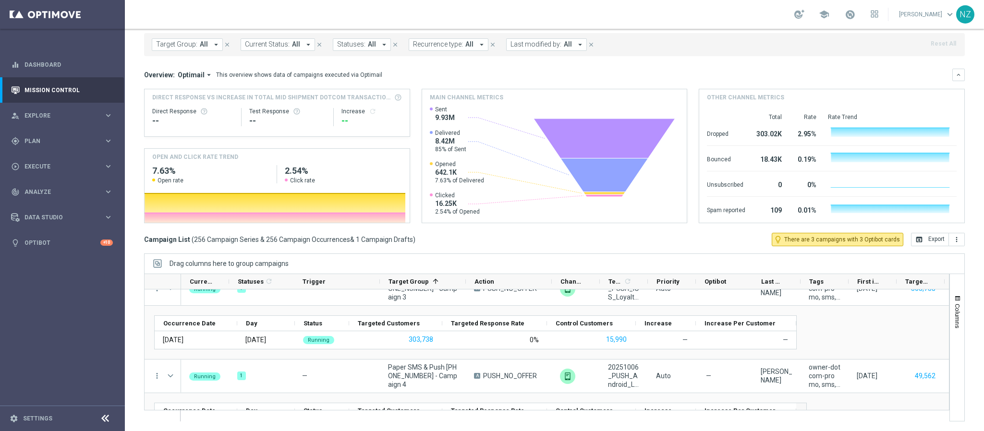
scroll to position [6484, 0]
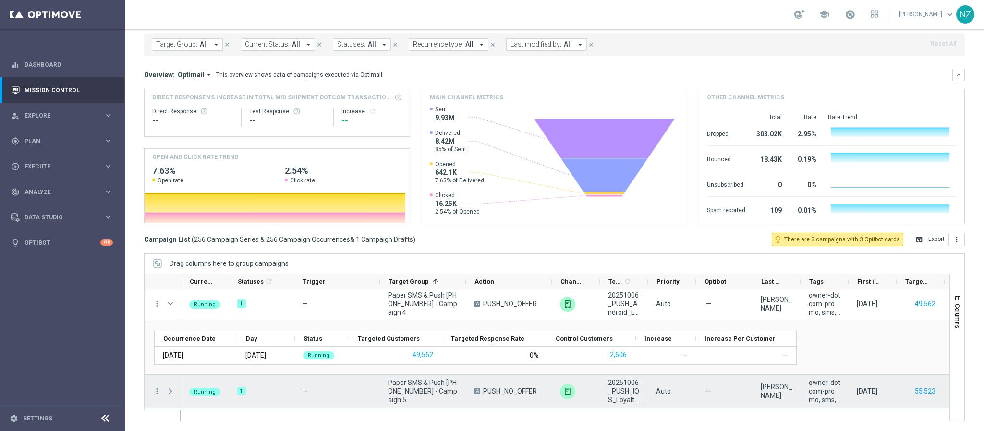
click at [169, 392] on span at bounding box center [170, 392] width 9 height 8
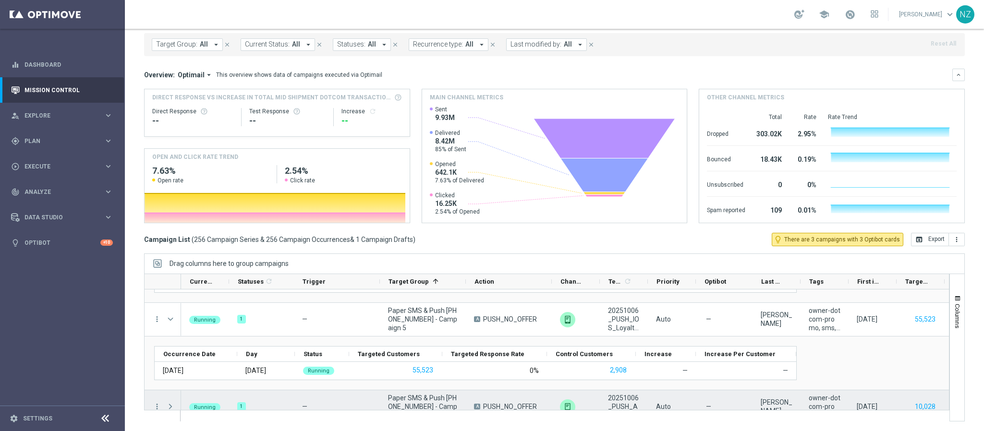
scroll to position [6628, 0]
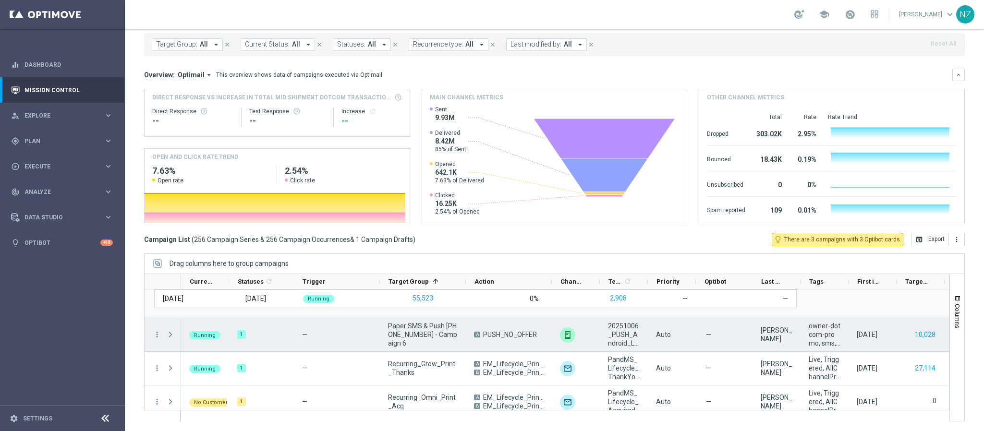
click at [170, 336] on span at bounding box center [170, 335] width 9 height 8
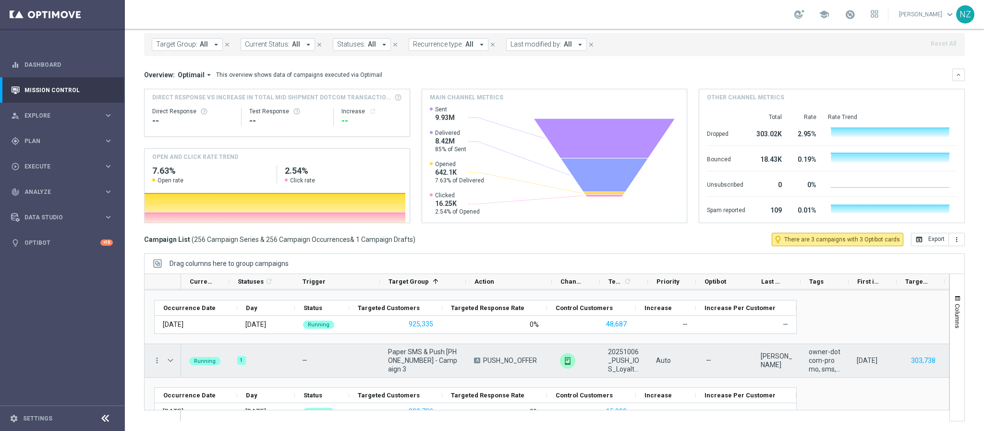
scroll to position [6268, 0]
